Goal: Task Accomplishment & Management: Complete application form

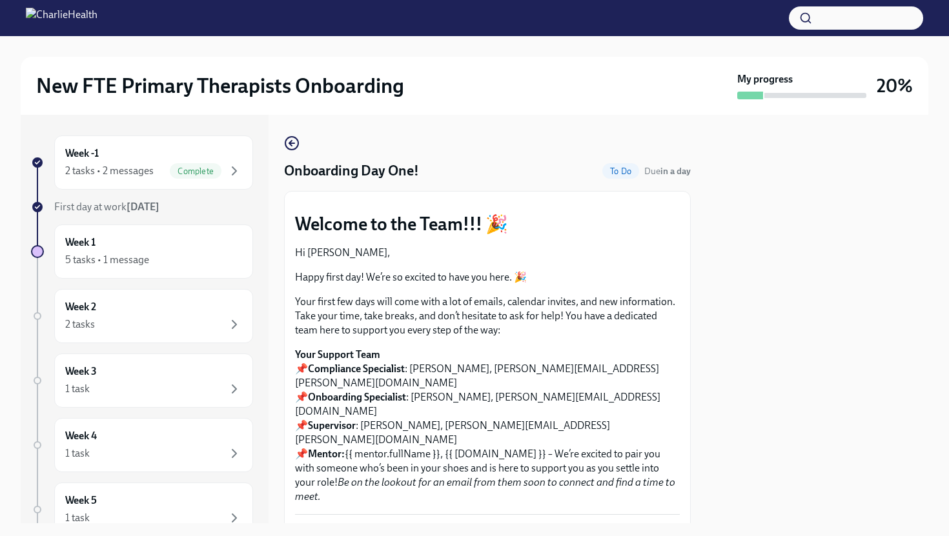
scroll to position [1730, 0]
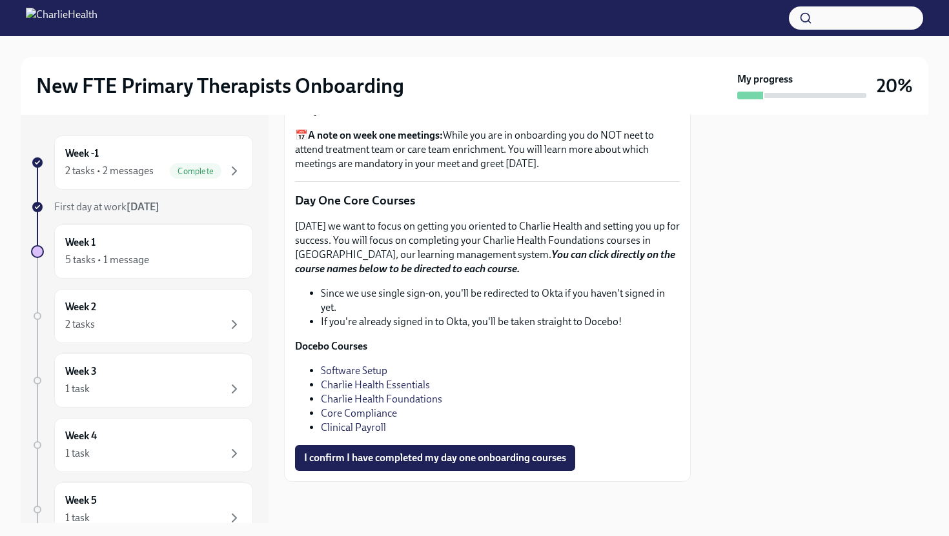
click at [365, 430] on link "Clinical Payroll" at bounding box center [353, 427] width 65 height 12
click at [375, 416] on link "Core Compliance" at bounding box center [359, 413] width 76 height 12
click at [401, 467] on button "I confirm I have completed my day one onboarding courses" at bounding box center [435, 458] width 280 height 26
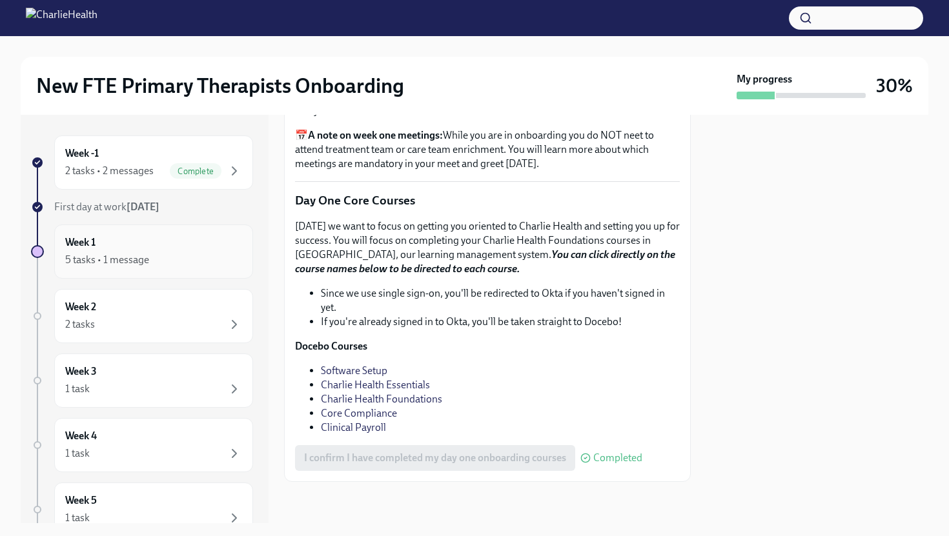
click at [180, 237] on div "Week 1 5 tasks • 1 message" at bounding box center [153, 252] width 177 height 32
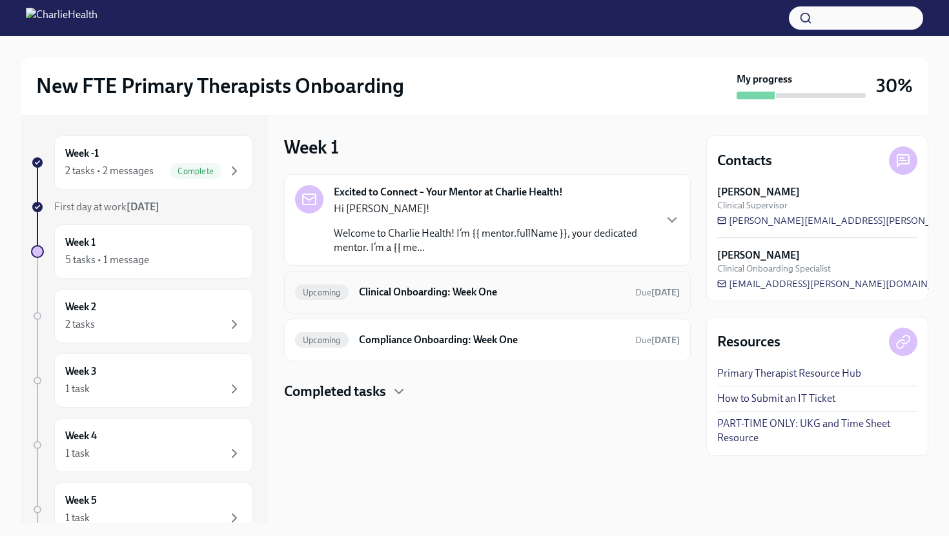
click at [490, 285] on div "Upcoming Clinical Onboarding: Week One Due [DATE]" at bounding box center [487, 292] width 385 height 21
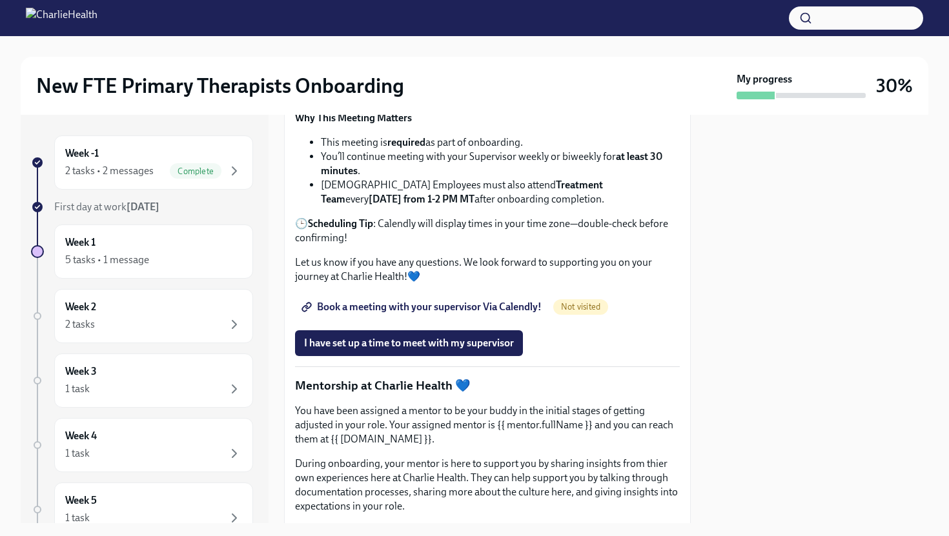
scroll to position [1206, 0]
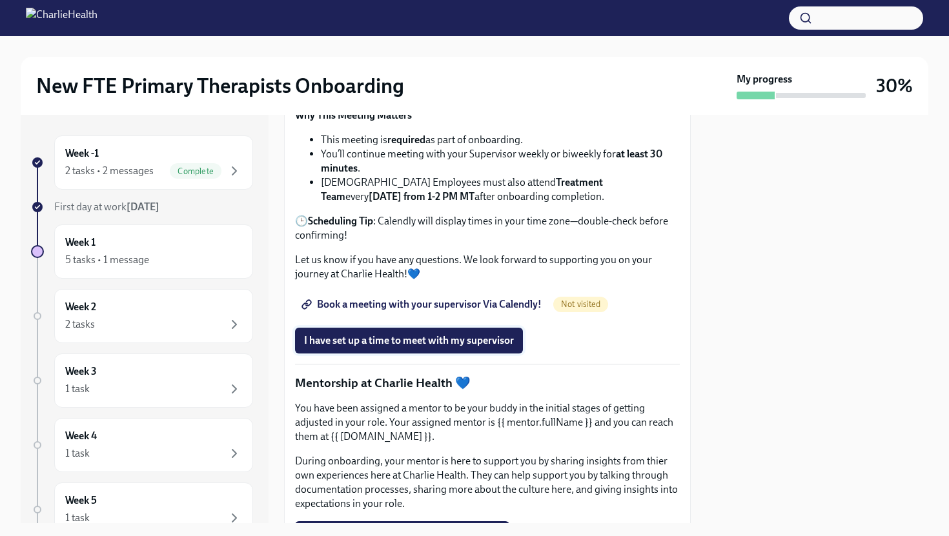
click at [429, 347] on span "I have set up a time to meet with my supervisor" at bounding box center [409, 340] width 210 height 13
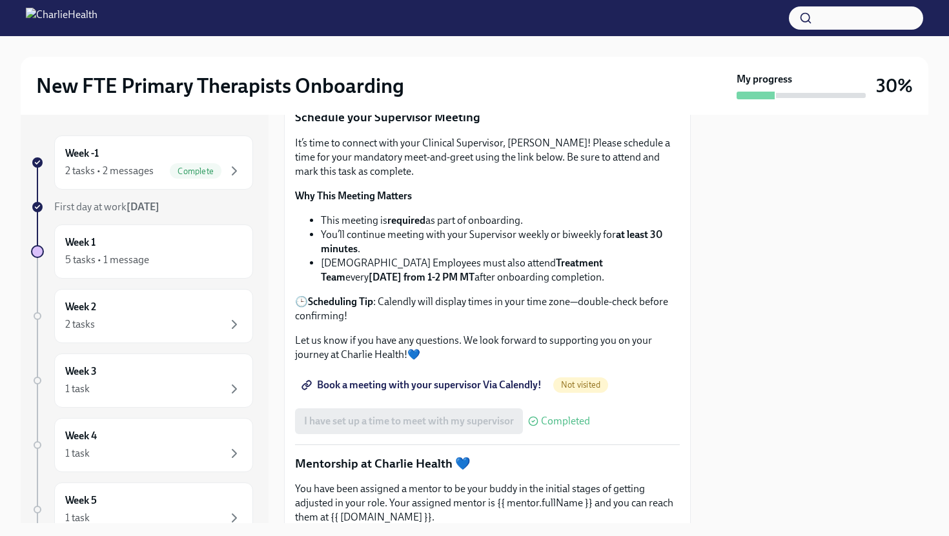
scroll to position [1113, 0]
